Goal: Find specific page/section: Find specific page/section

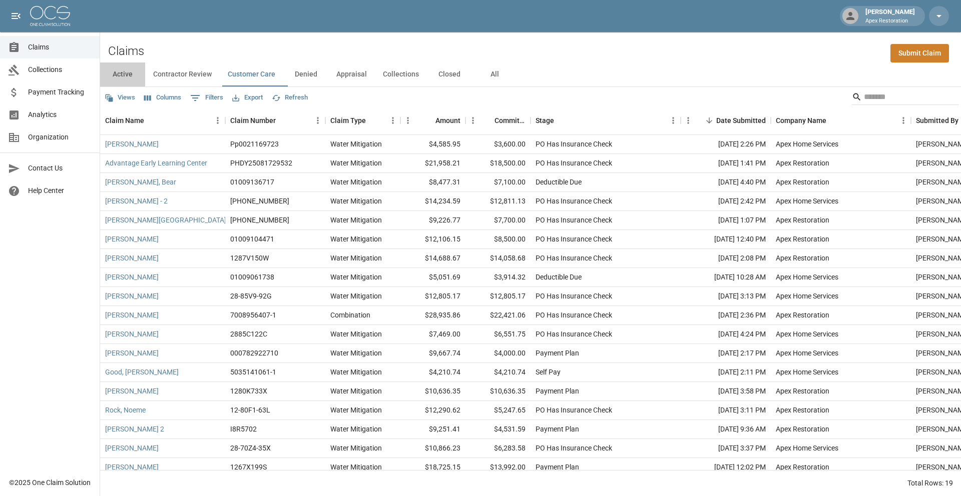
click at [125, 76] on button "Active" at bounding box center [122, 75] width 45 height 24
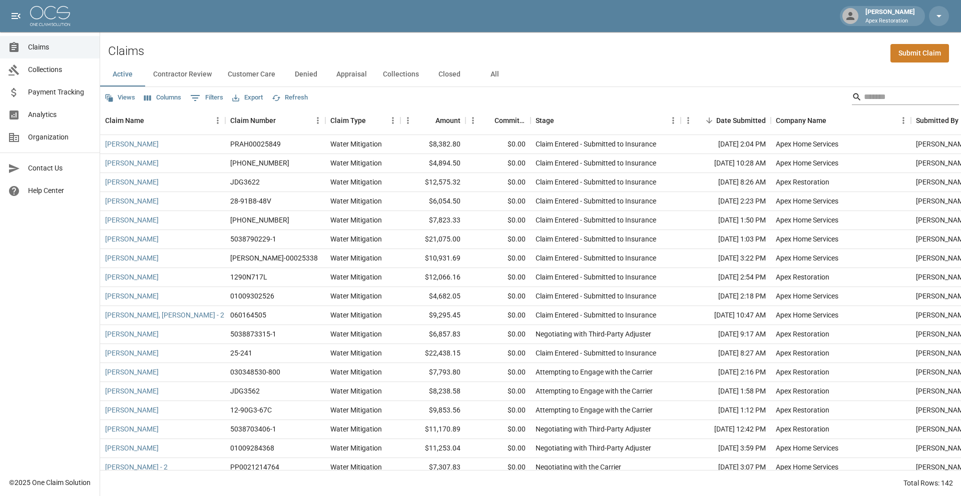
click at [873, 101] on input "Search" at bounding box center [904, 97] width 80 height 16
click at [501, 81] on button "All" at bounding box center [494, 75] width 45 height 24
click at [871, 96] on input "Search" at bounding box center [904, 97] width 80 height 16
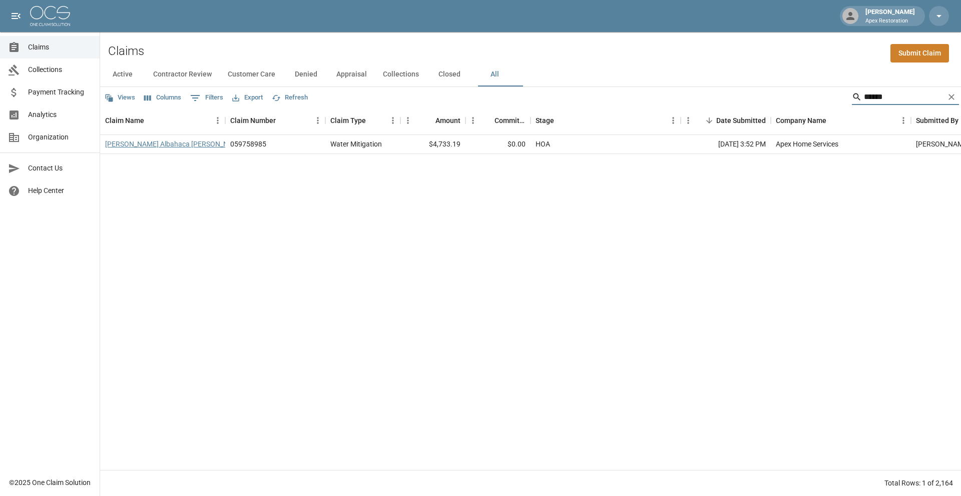
type input "******"
click at [207, 142] on link "[PERSON_NAME] Albahaca [PERSON_NAME]" at bounding box center [175, 144] width 140 height 10
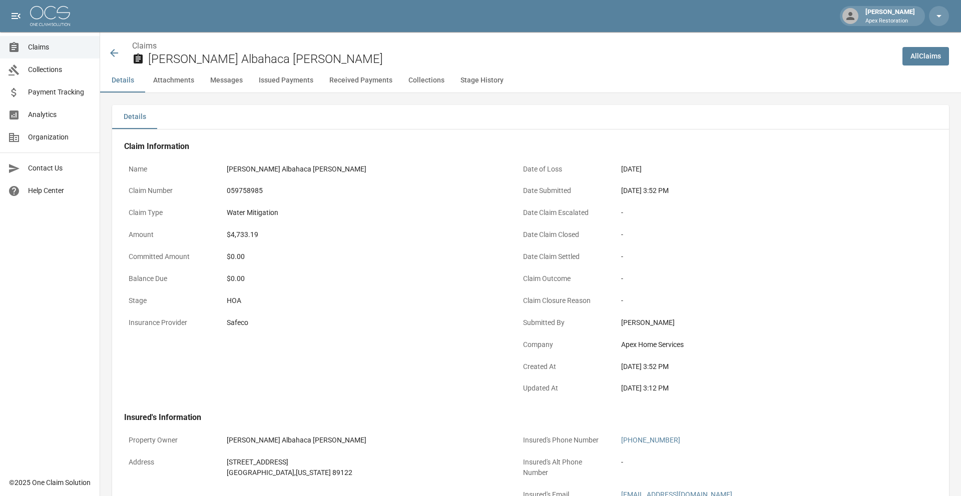
click at [113, 52] on icon at bounding box center [114, 53] width 12 height 12
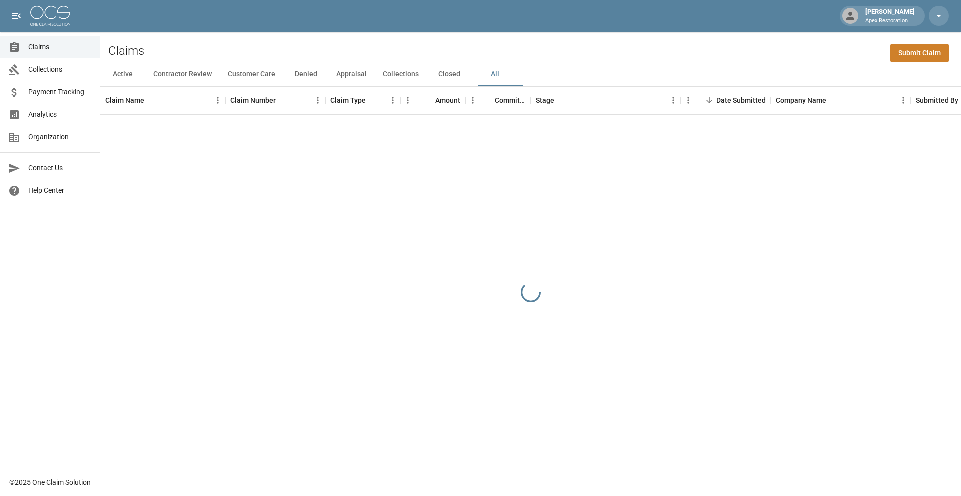
click at [198, 75] on button "Contractor Review" at bounding box center [182, 75] width 75 height 24
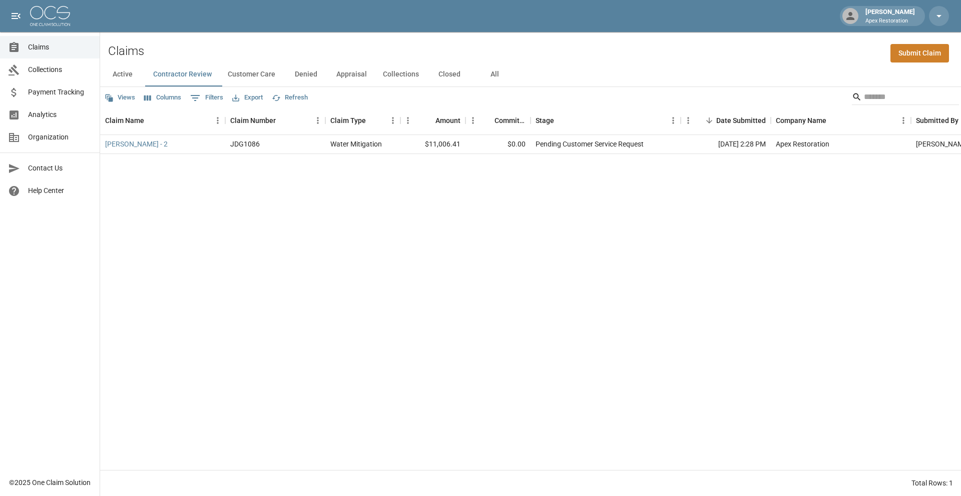
click at [255, 78] on button "Customer Care" at bounding box center [252, 75] width 64 height 24
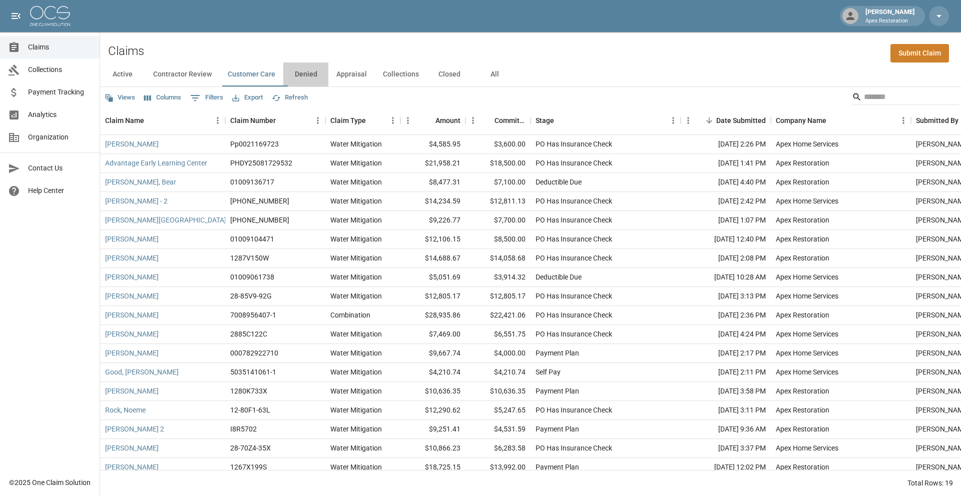
click at [310, 78] on button "Denied" at bounding box center [305, 75] width 45 height 24
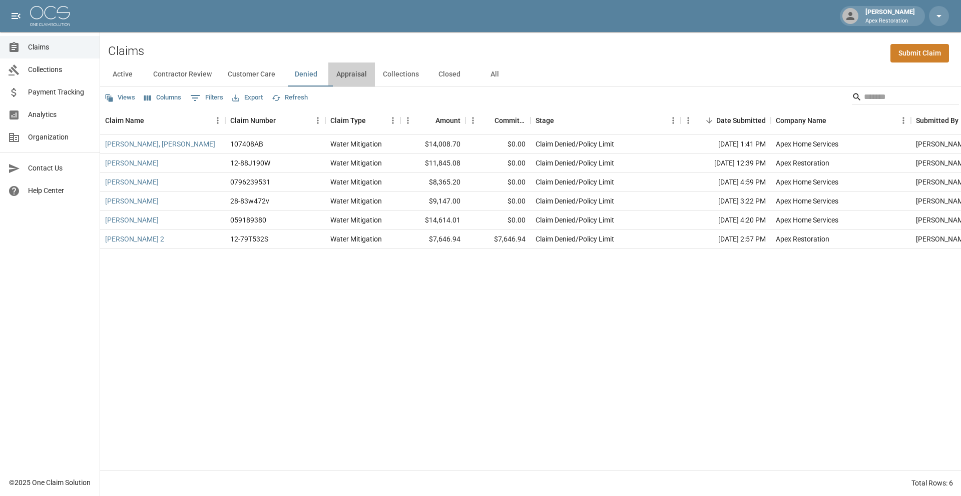
click at [355, 71] on button "Appraisal" at bounding box center [351, 75] width 47 height 24
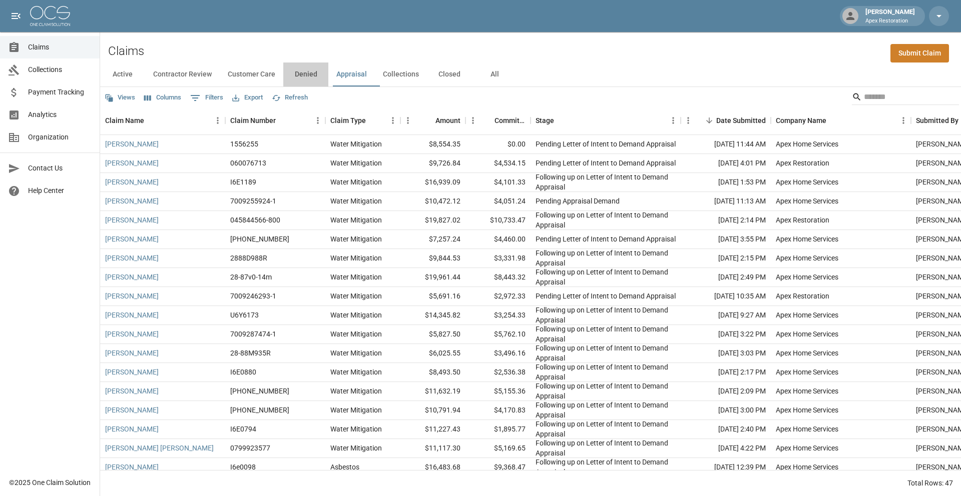
click at [315, 76] on button "Denied" at bounding box center [305, 75] width 45 height 24
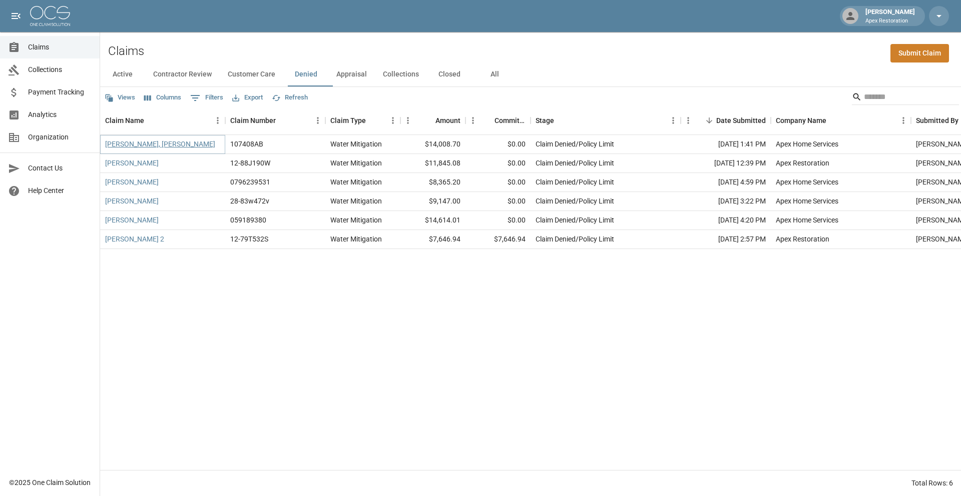
click at [126, 141] on link "[PERSON_NAME], [PERSON_NAME]" at bounding box center [160, 144] width 110 height 10
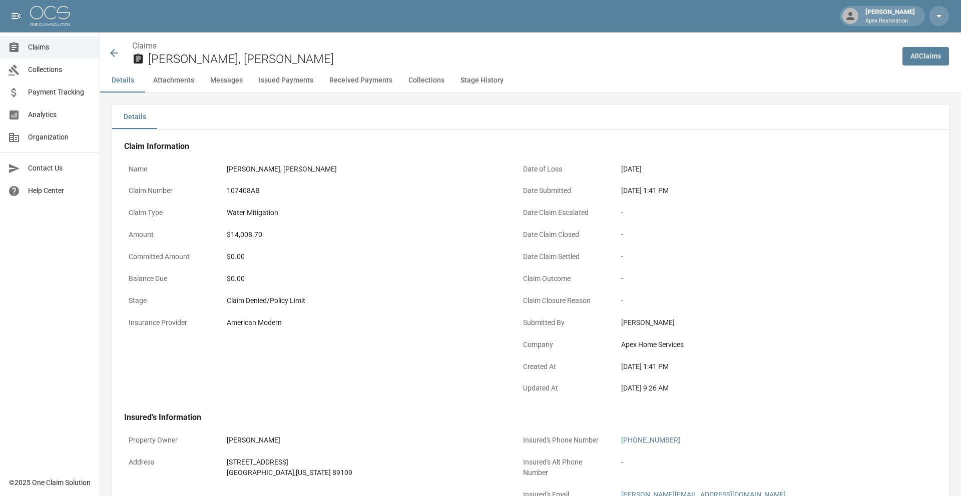
click at [112, 52] on icon at bounding box center [114, 53] width 8 height 8
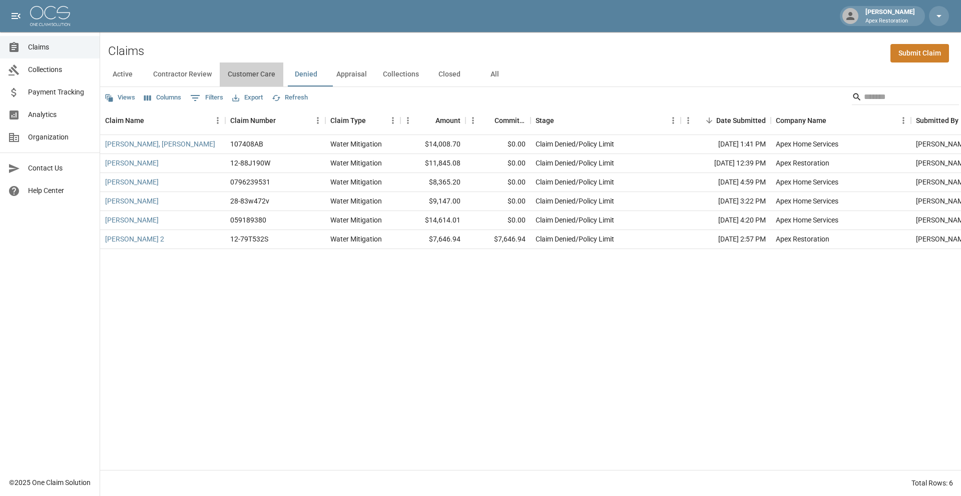
click at [235, 73] on button "Customer Care" at bounding box center [252, 75] width 64 height 24
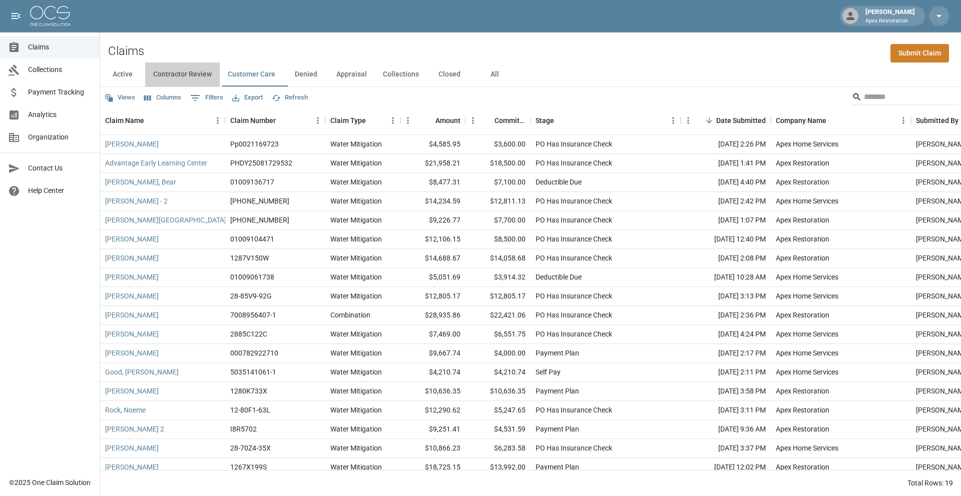
click at [193, 71] on button "Contractor Review" at bounding box center [182, 75] width 75 height 24
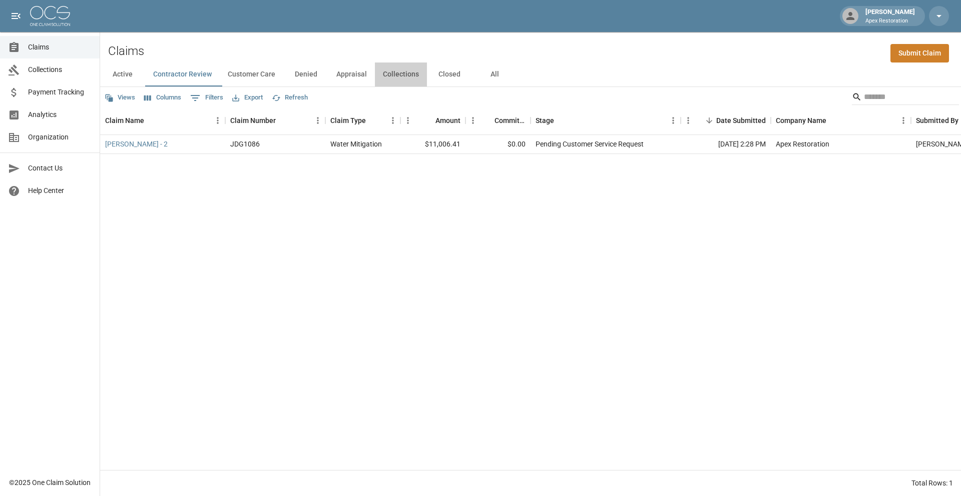
click at [427, 77] on button "Collections" at bounding box center [401, 75] width 52 height 24
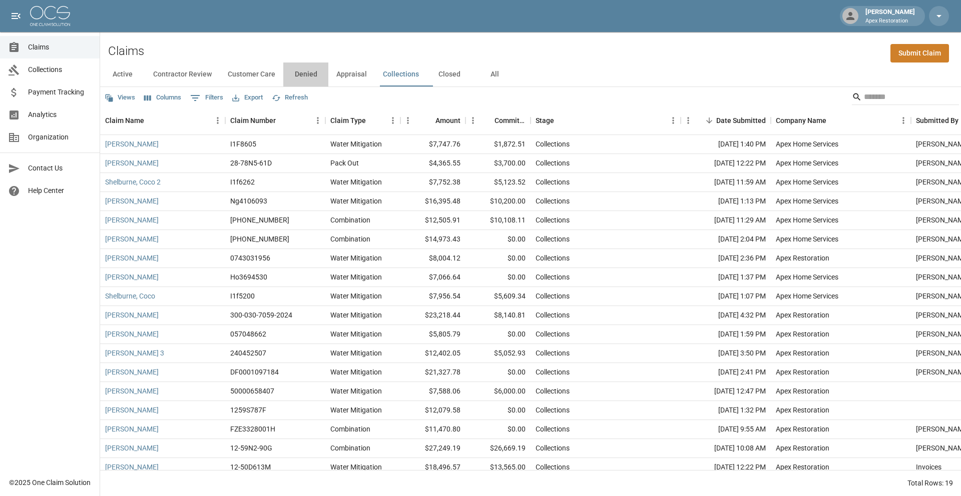
click at [302, 76] on button "Denied" at bounding box center [305, 75] width 45 height 24
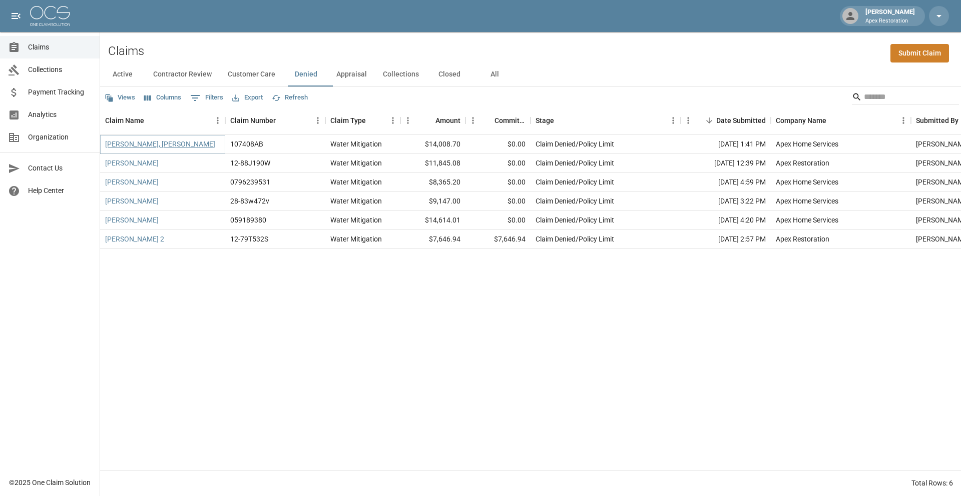
click at [116, 143] on link "[PERSON_NAME], [PERSON_NAME]" at bounding box center [160, 144] width 110 height 10
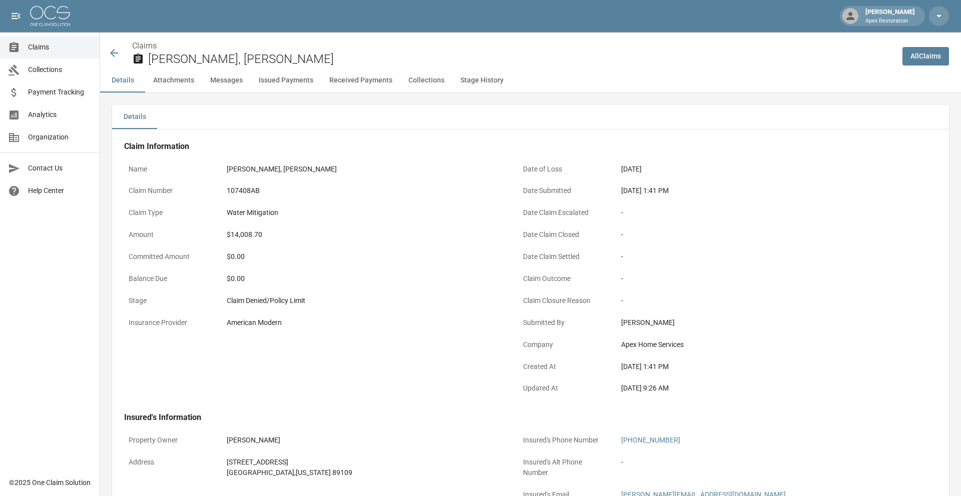
click at [433, 86] on button "Collections" at bounding box center [426, 81] width 52 height 24
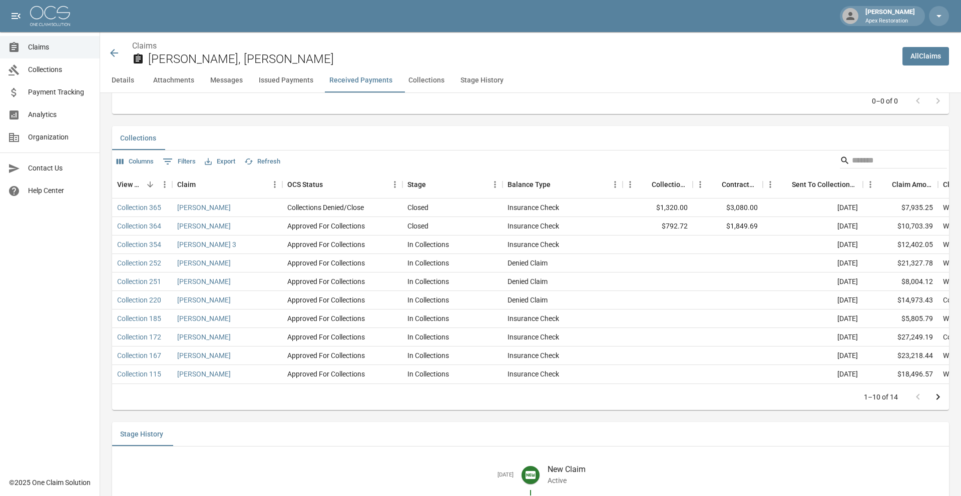
scroll to position [1500, 0]
click at [105, 51] on div "[PERSON_NAME], [PERSON_NAME]" at bounding box center [497, 50] width 794 height 37
click at [112, 52] on icon at bounding box center [114, 53] width 8 height 8
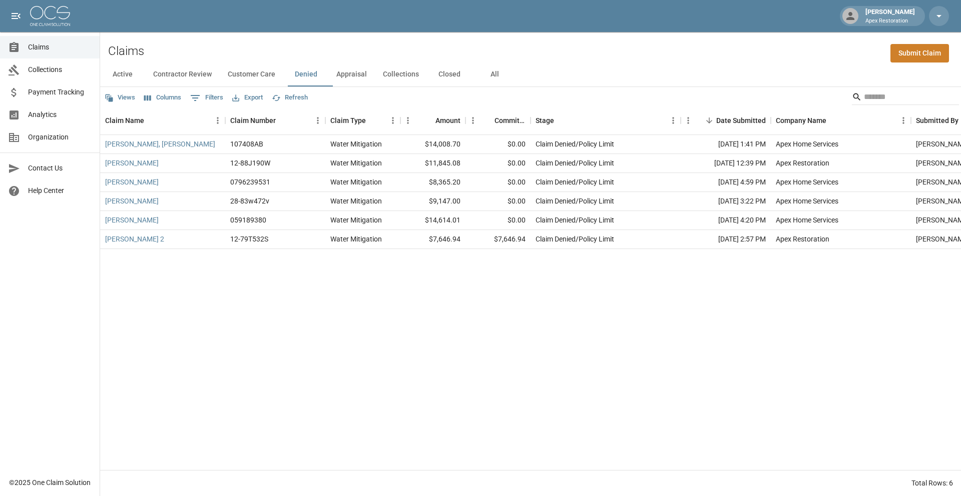
click at [409, 76] on button "Collections" at bounding box center [401, 75] width 52 height 24
